Goal: Book appointment/travel/reservation

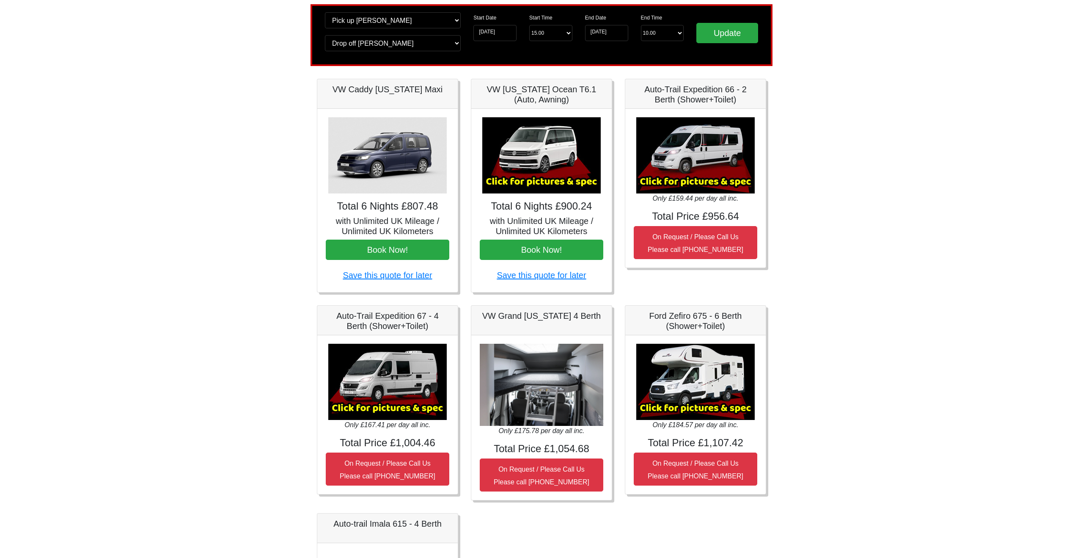
scroll to position [62, 0]
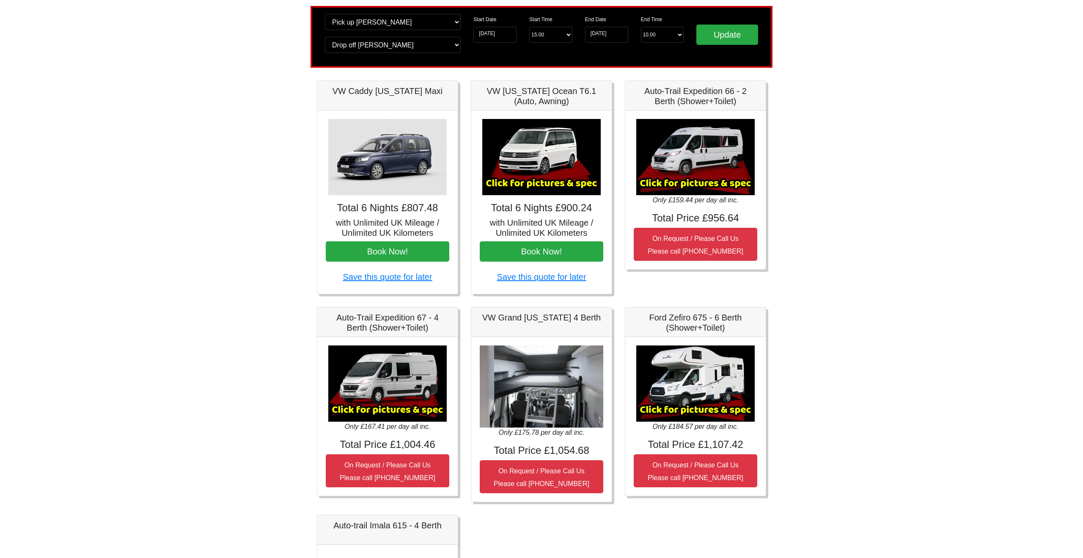
click at [701, 152] on img at bounding box center [696, 157] width 119 height 76
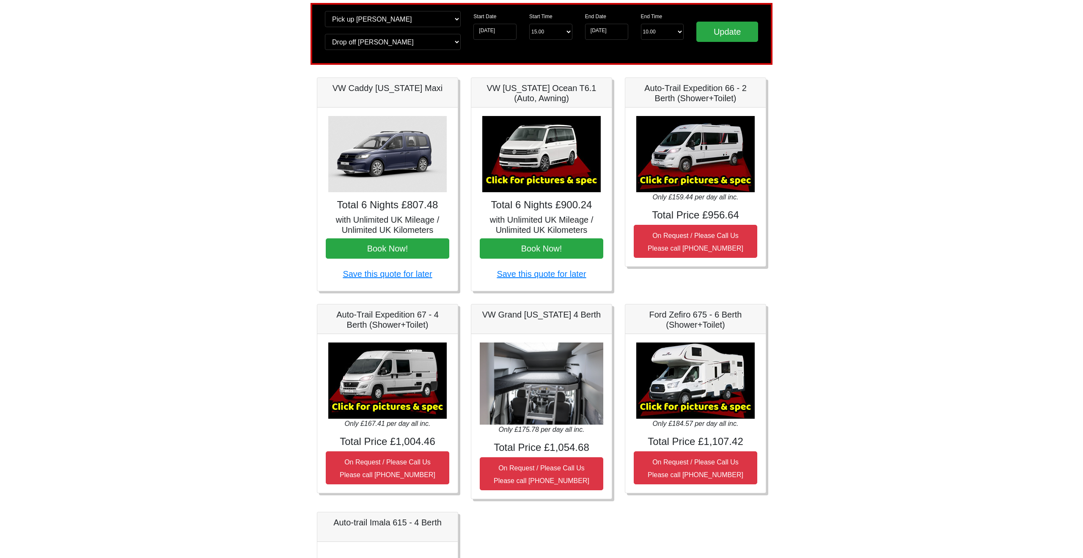
click at [686, 179] on img at bounding box center [696, 154] width 119 height 76
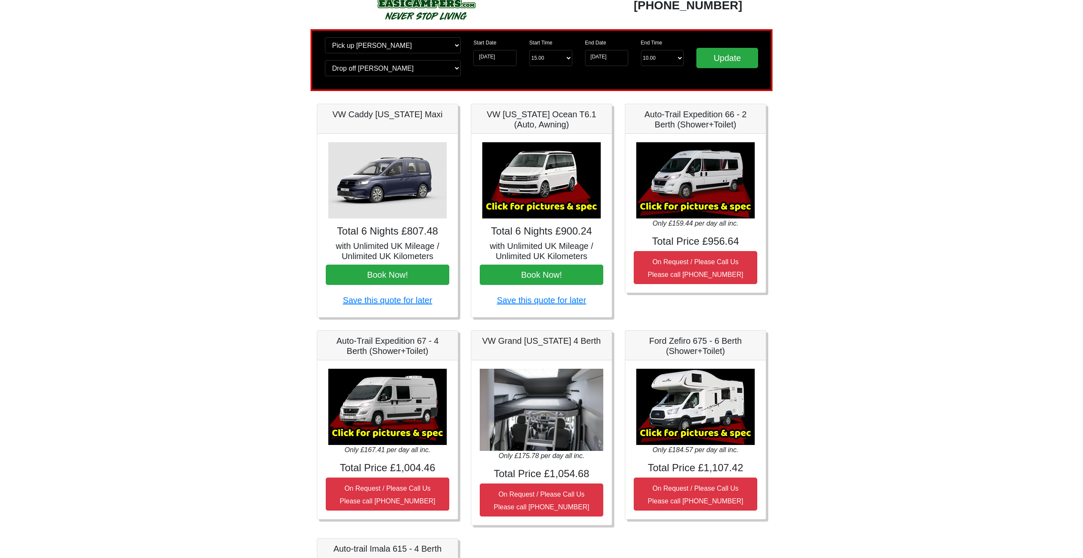
scroll to position [0, 0]
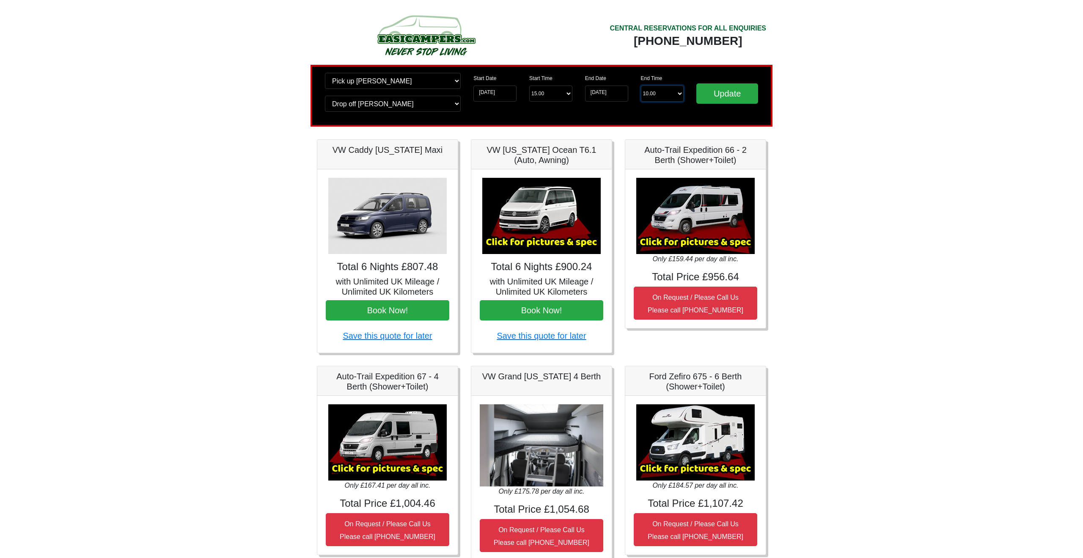
click at [659, 96] on select "End Time 10.00 -------- 08.00 am 09.00 am 10.00 am 11.00 am (Sunday Only)" at bounding box center [662, 93] width 43 height 16
click at [500, 92] on input "21-08-2025" at bounding box center [495, 93] width 43 height 16
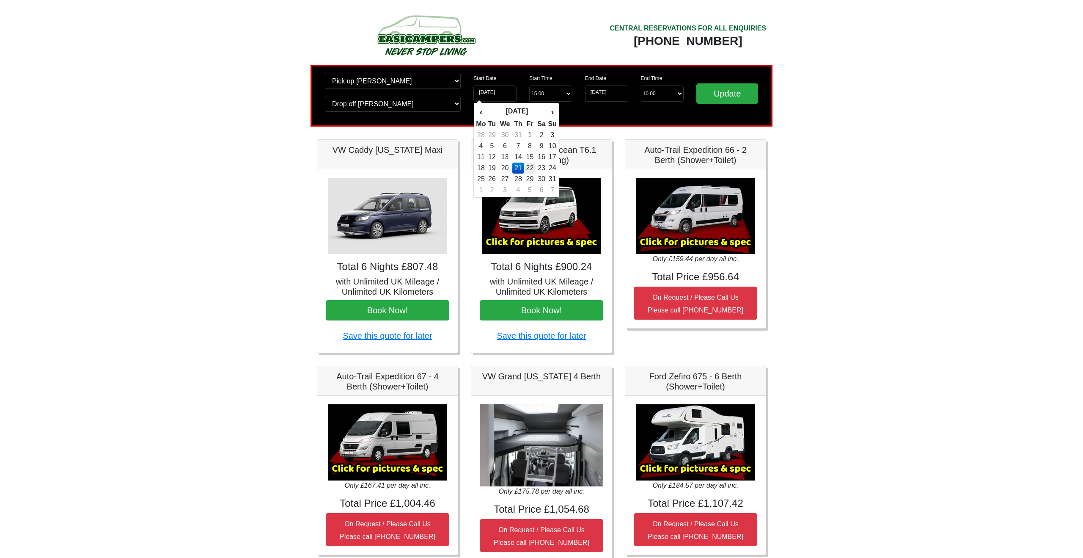
click at [532, 171] on td "22" at bounding box center [529, 168] width 11 height 11
type input "[DATE]"
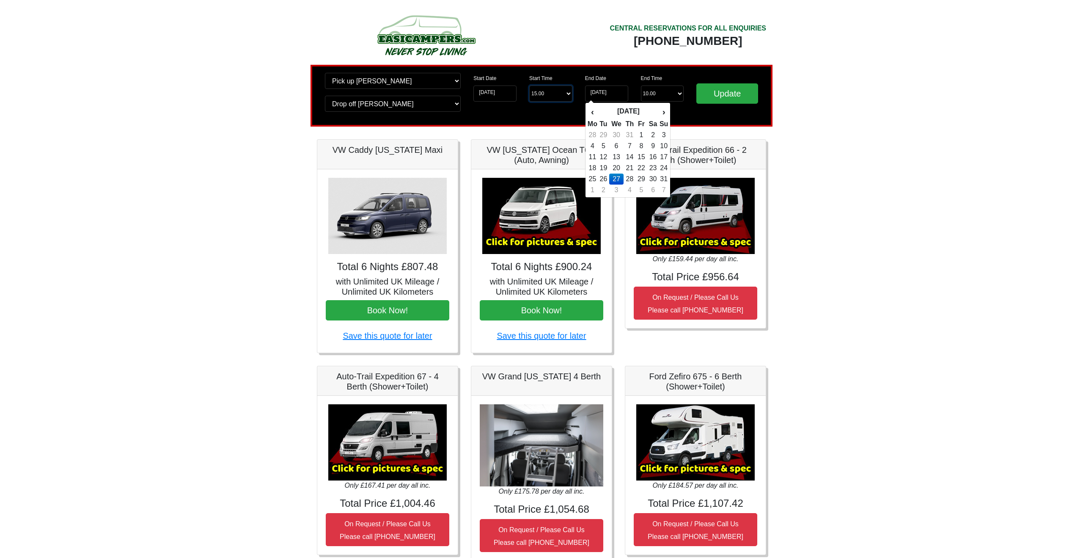
click at [570, 93] on select "Start Time 15.00 -------- 11.00 am (Saturday & Sunday Only) 12.00 pm (Saturday)…" at bounding box center [550, 93] width 43 height 16
select select "13.00"
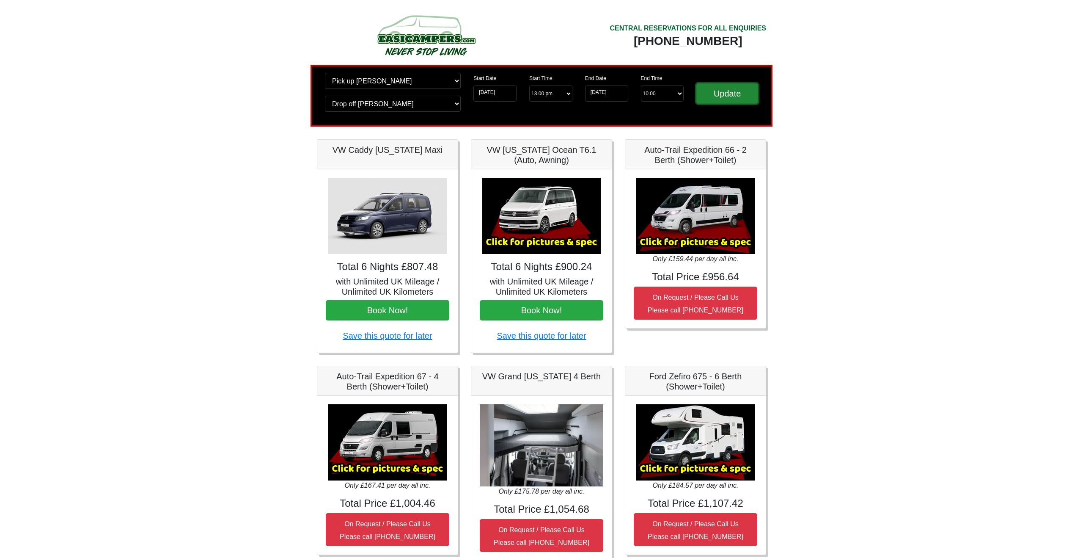
click at [736, 89] on input "Update" at bounding box center [728, 93] width 62 height 20
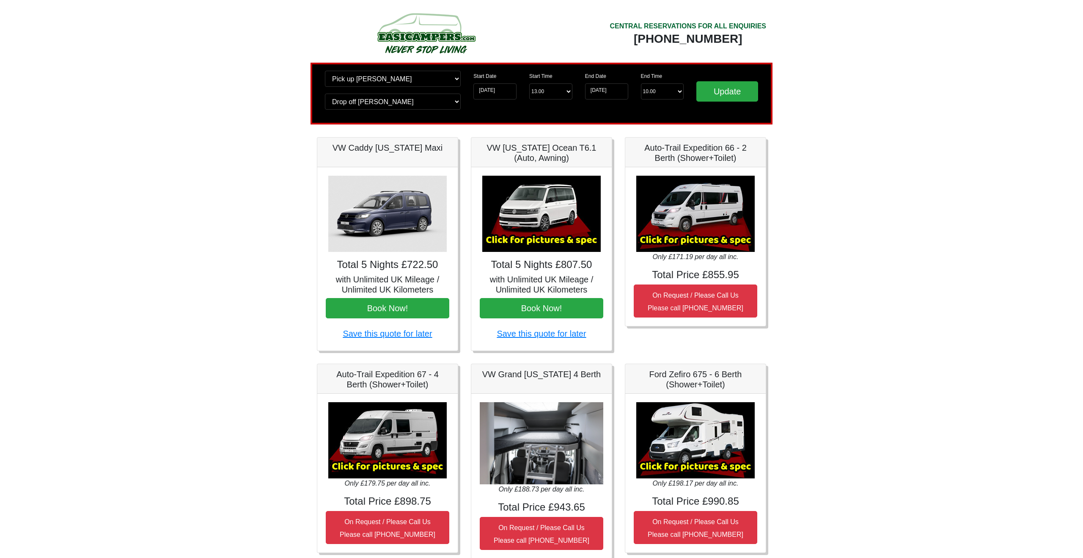
scroll to position [2, 0]
click at [573, 202] on img at bounding box center [541, 214] width 119 height 76
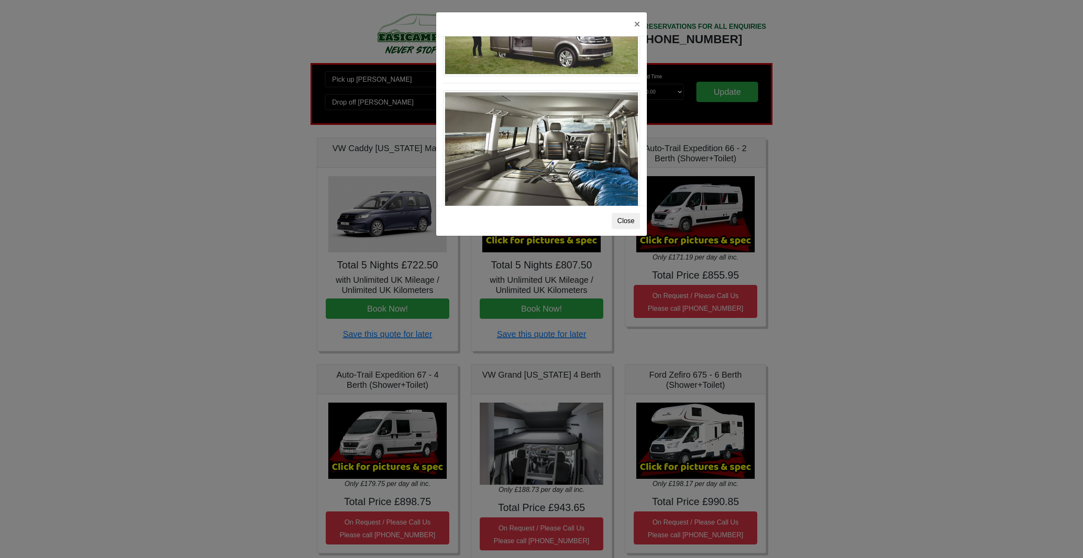
scroll to position [944, 0]
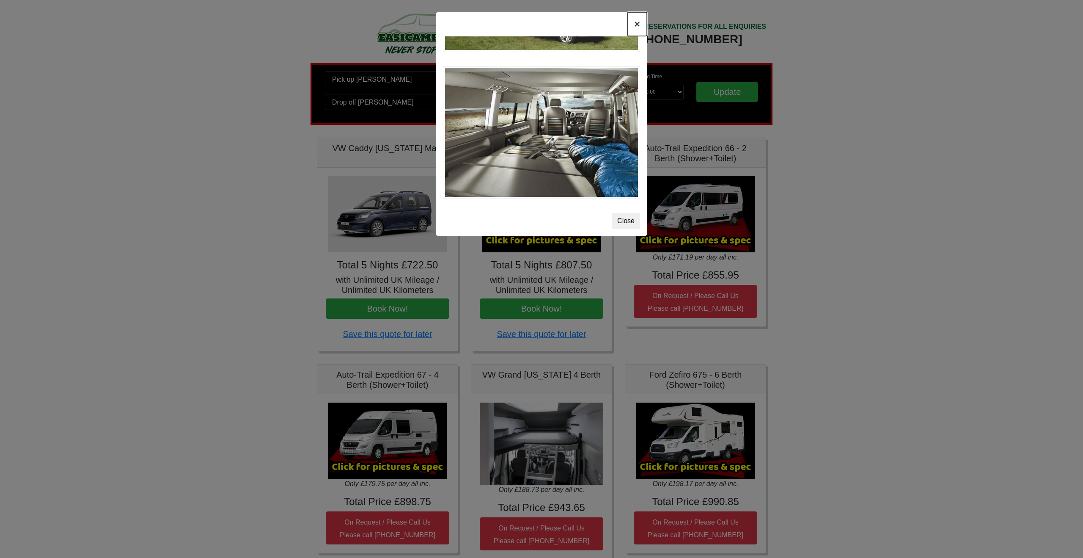
click at [636, 22] on button "×" at bounding box center [637, 24] width 19 height 24
